Goal: Find specific page/section: Find specific page/section

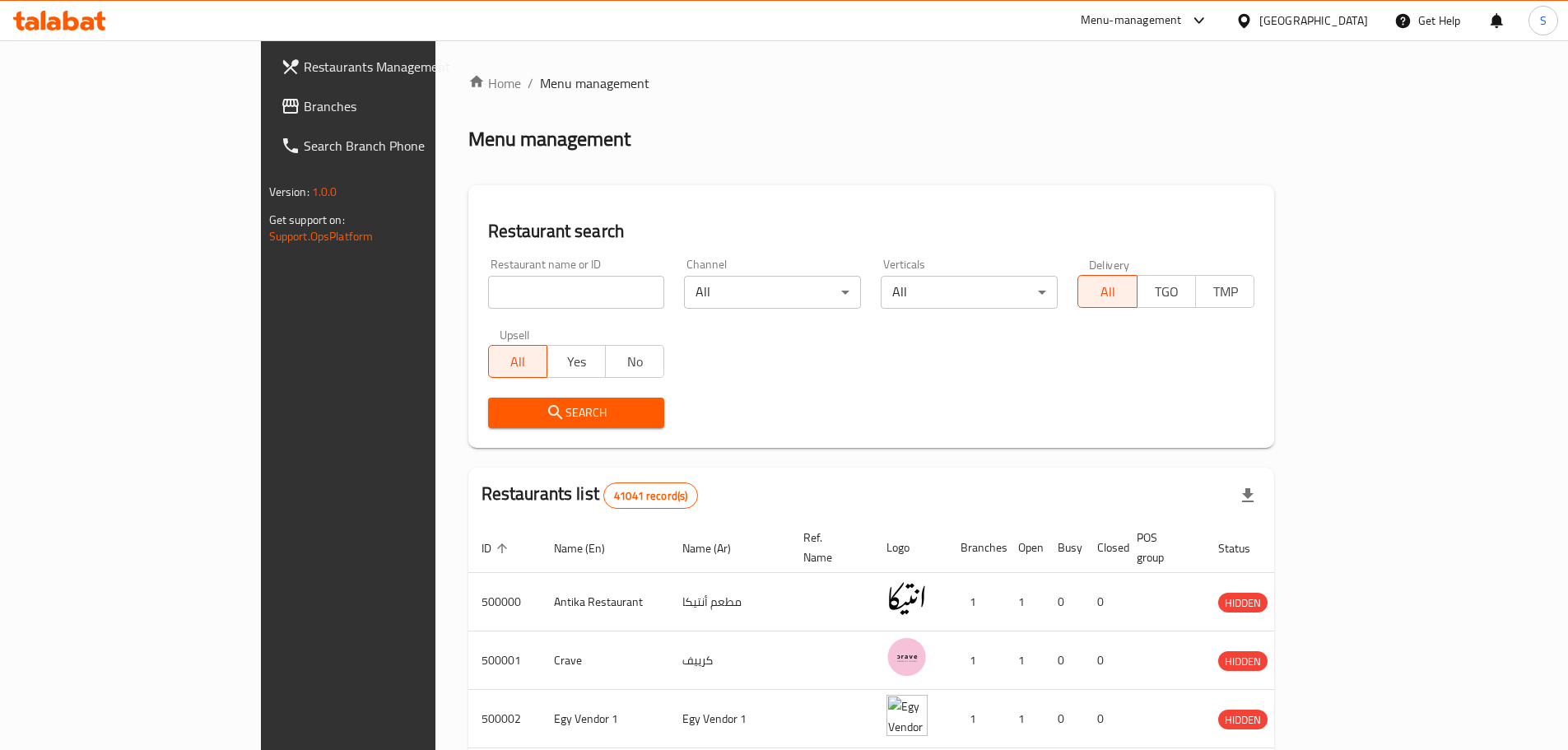
click at [1355, 30] on div "[GEOGRAPHIC_DATA]" at bounding box center [1302, 21] width 159 height 40
click at [1346, 16] on div "[GEOGRAPHIC_DATA]" at bounding box center [1314, 21] width 109 height 18
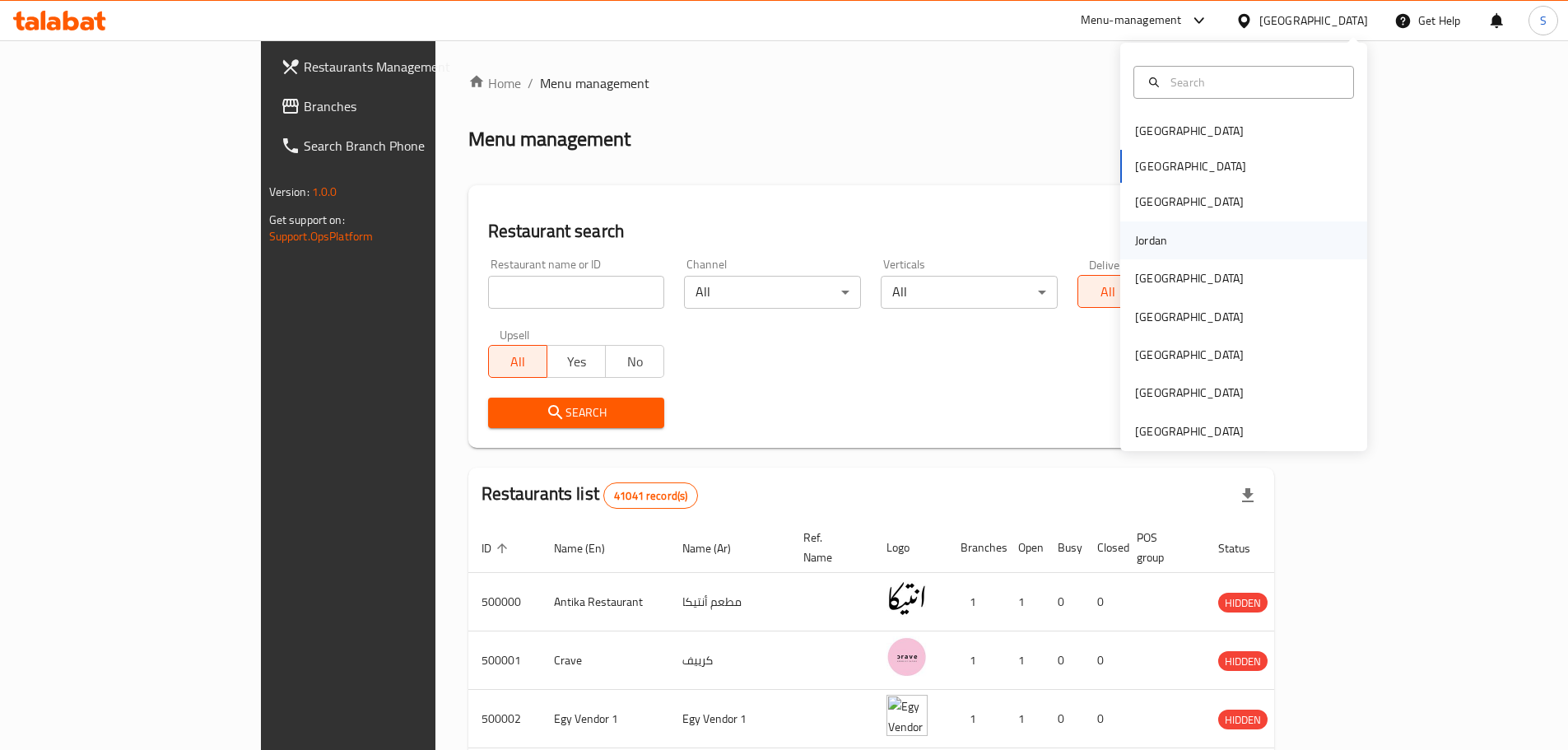
click at [1161, 242] on div "Jordan" at bounding box center [1151, 241] width 59 height 38
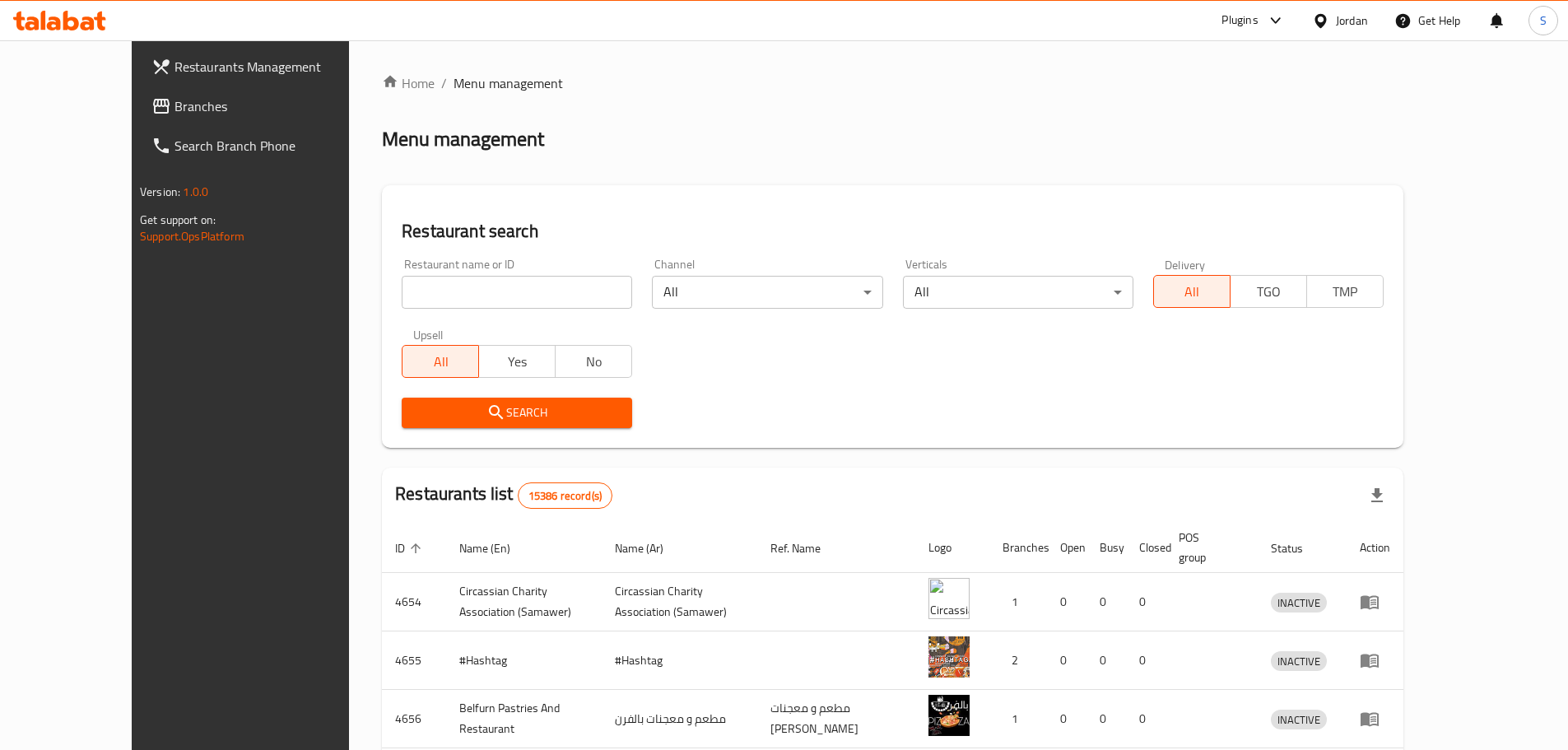
click at [138, 117] on link "Branches" at bounding box center [266, 106] width 255 height 40
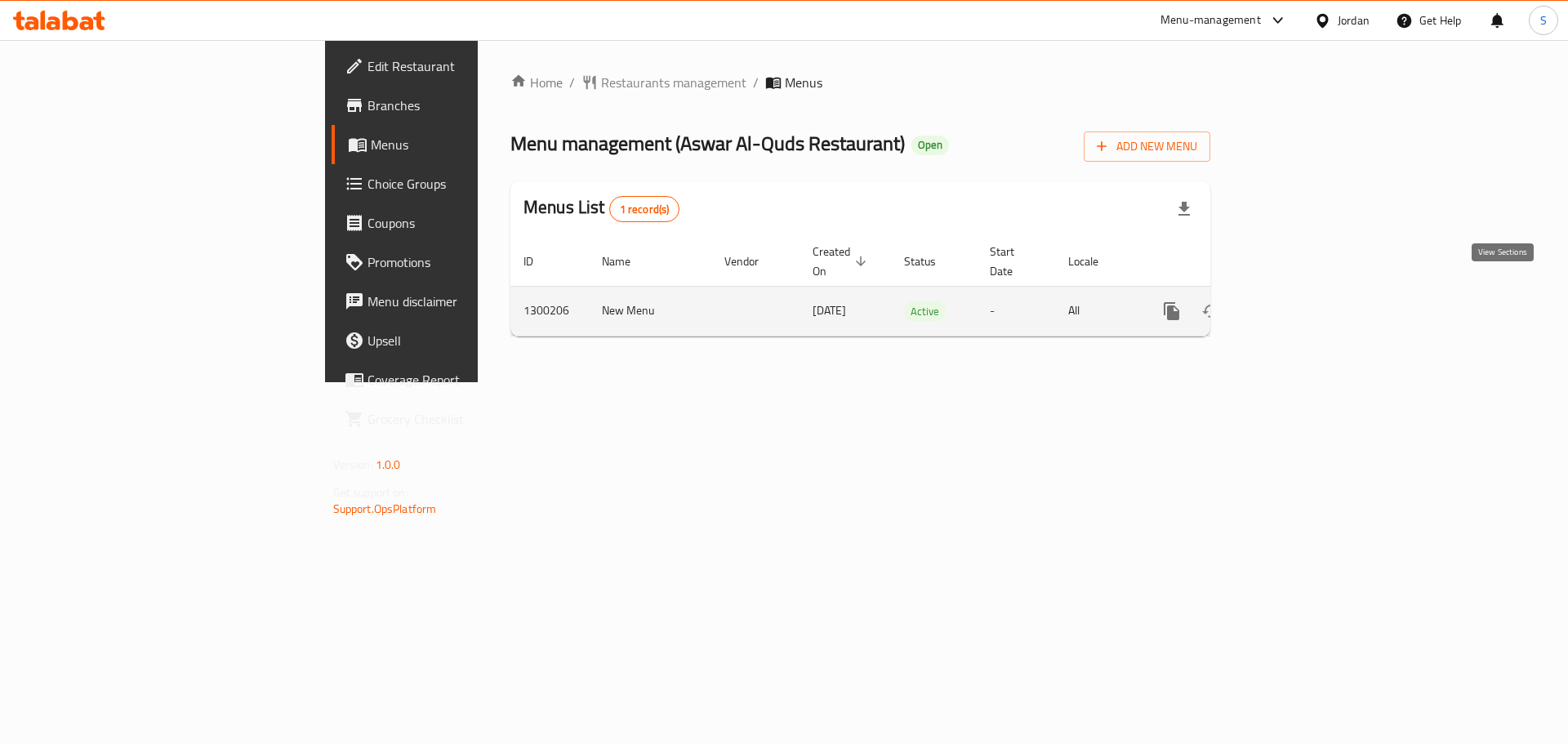
click at [1300, 302] on icon "enhanced table" at bounding box center [1290, 311] width 20 height 20
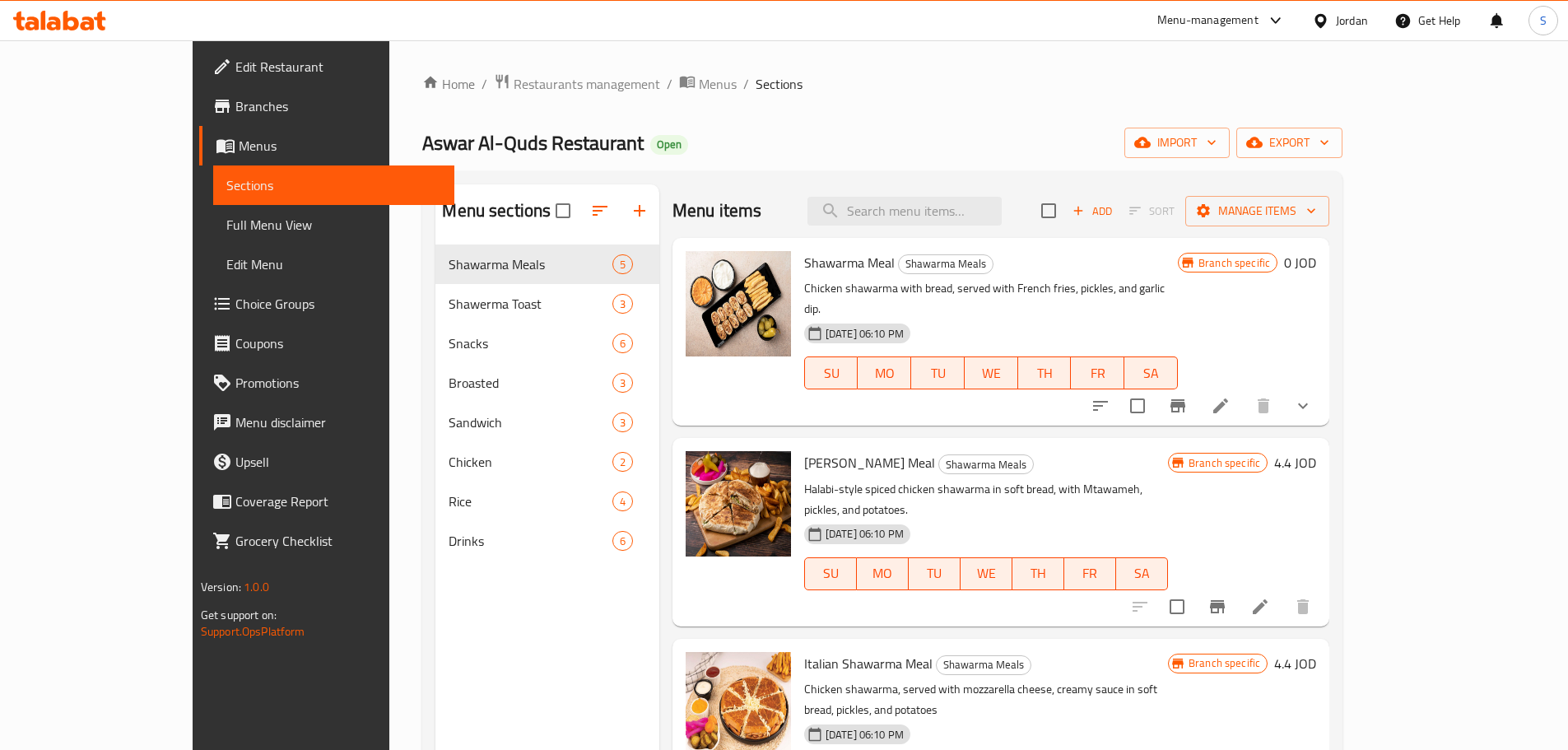
click at [1272, 20] on icon at bounding box center [1276, 21] width 10 height 7
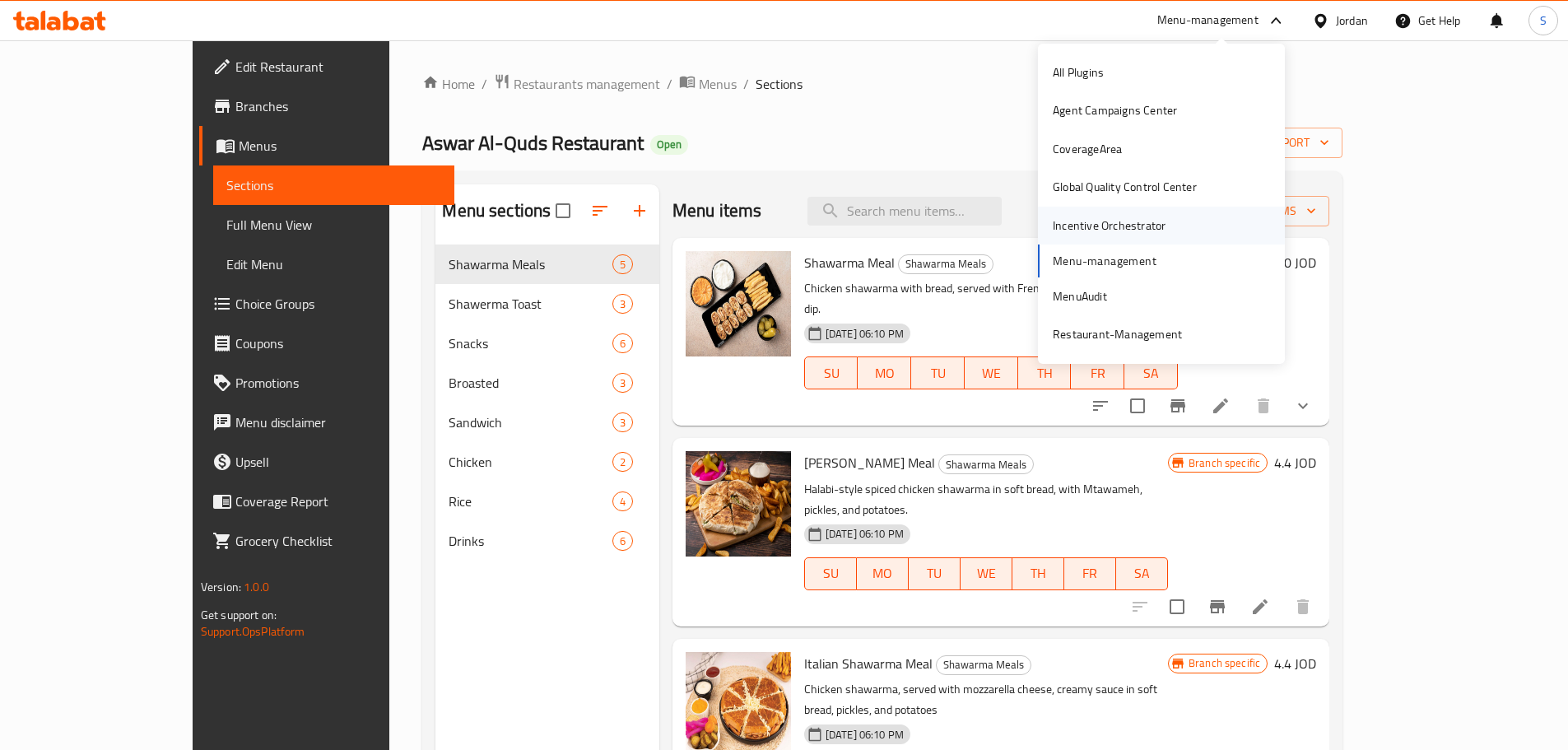
click at [1094, 226] on div "Incentive Orchestrator" at bounding box center [1109, 226] width 113 height 18
